Goal: Find specific page/section: Find specific page/section

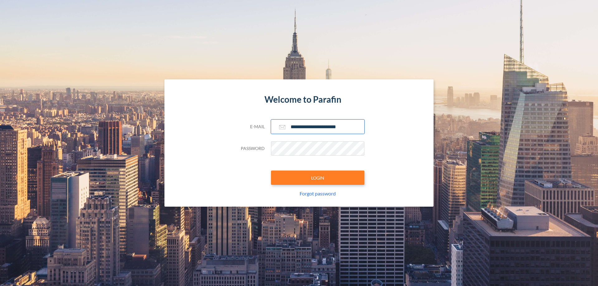
type input "**********"
click at [318, 178] on button "LOGIN" at bounding box center [317, 178] width 93 height 14
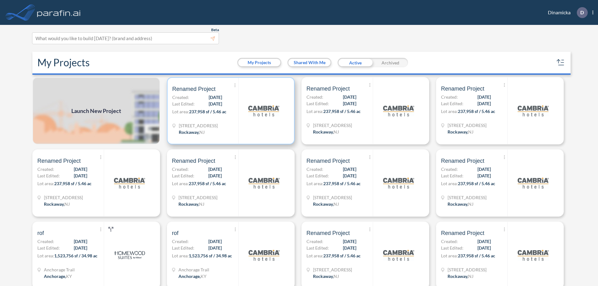
scroll to position [2, 0]
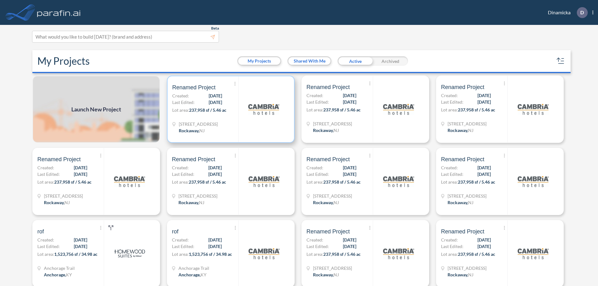
click at [230, 109] on p "Lot area: 237,958 sf / 5.46 ac" at bounding box center [205, 111] width 66 height 9
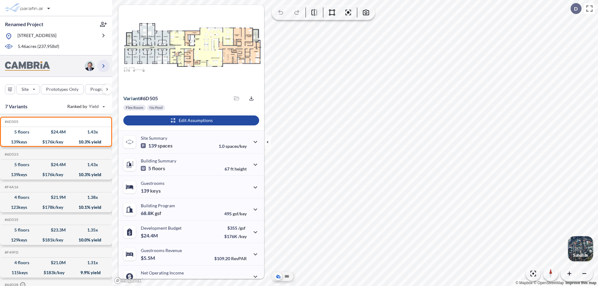
click at [103, 66] on icon "button" at bounding box center [103, 65] width 7 height 7
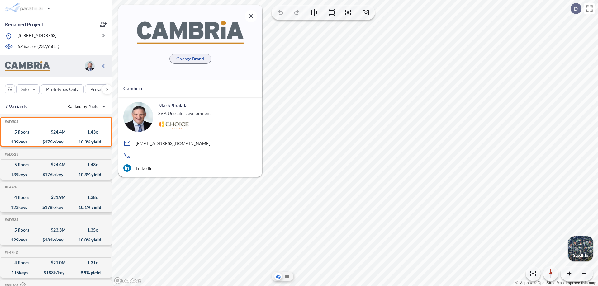
click at [190, 59] on p "Change Brand" at bounding box center [190, 59] width 28 height 6
